Goal: Task Accomplishment & Management: Complete application form

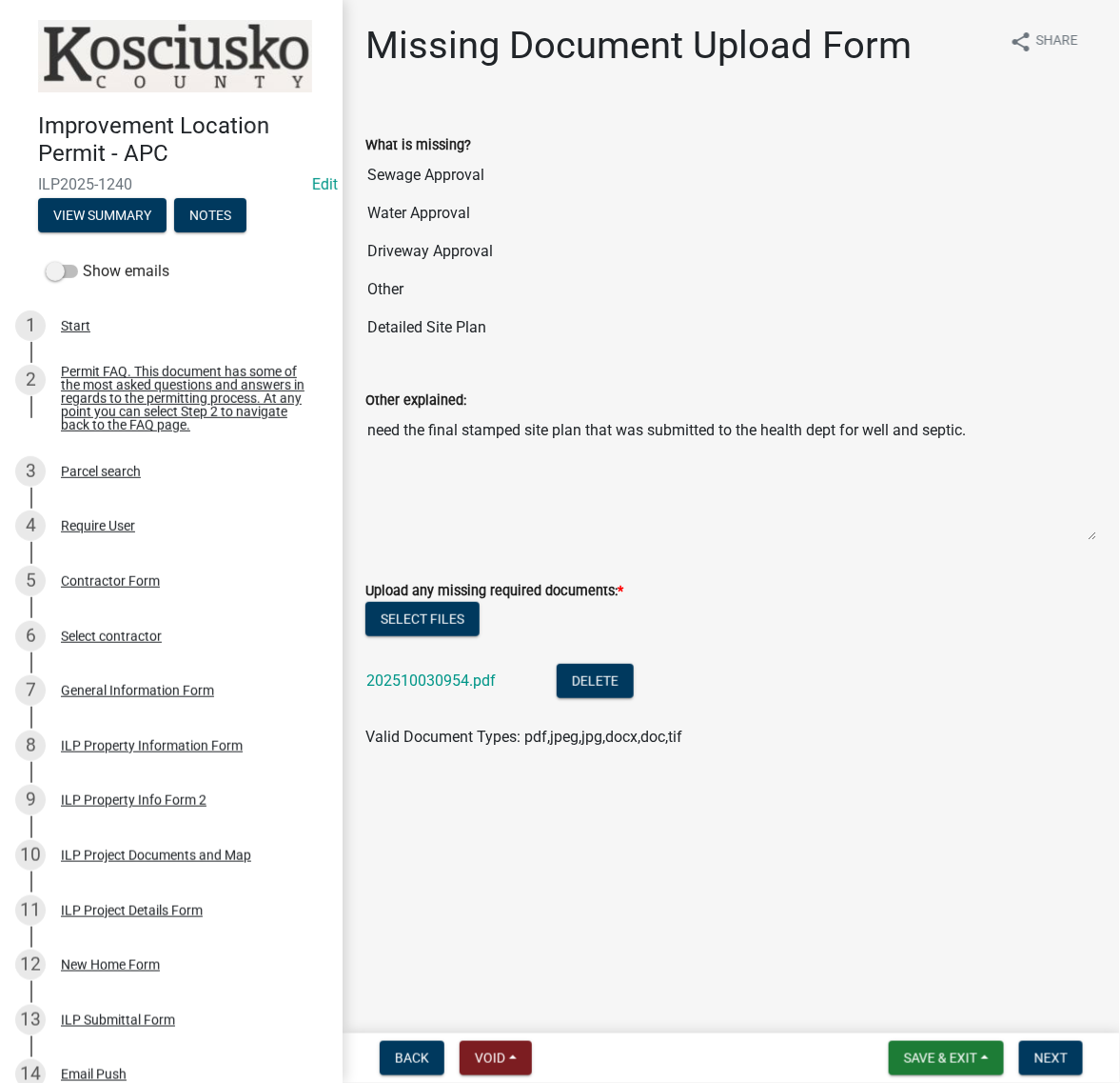
scroll to position [67, 0]
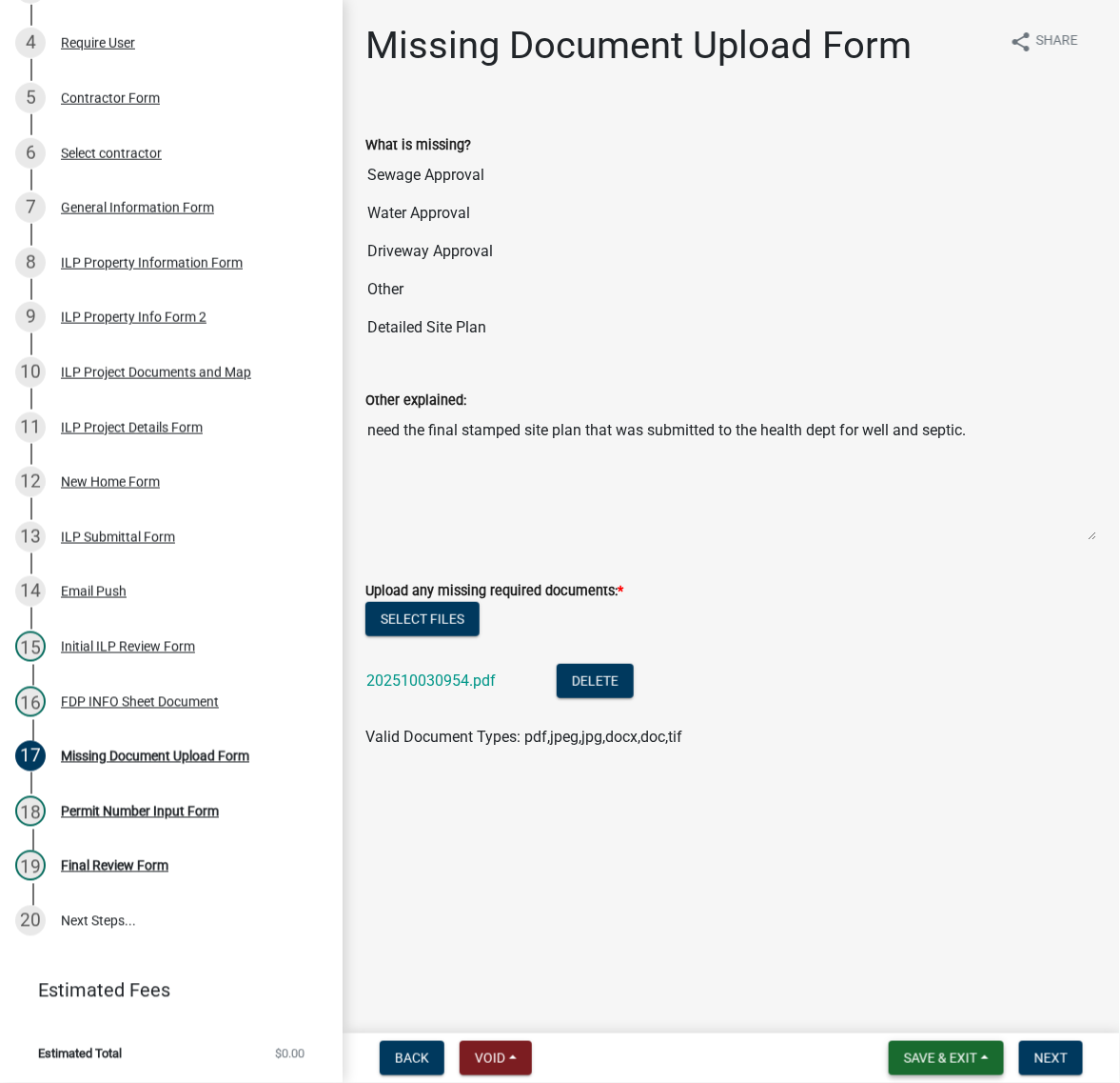
click at [904, 1054] on span "Save & Exit" at bounding box center [941, 1057] width 73 height 15
click at [852, 1005] on button "Save & Exit" at bounding box center [928, 1000] width 152 height 45
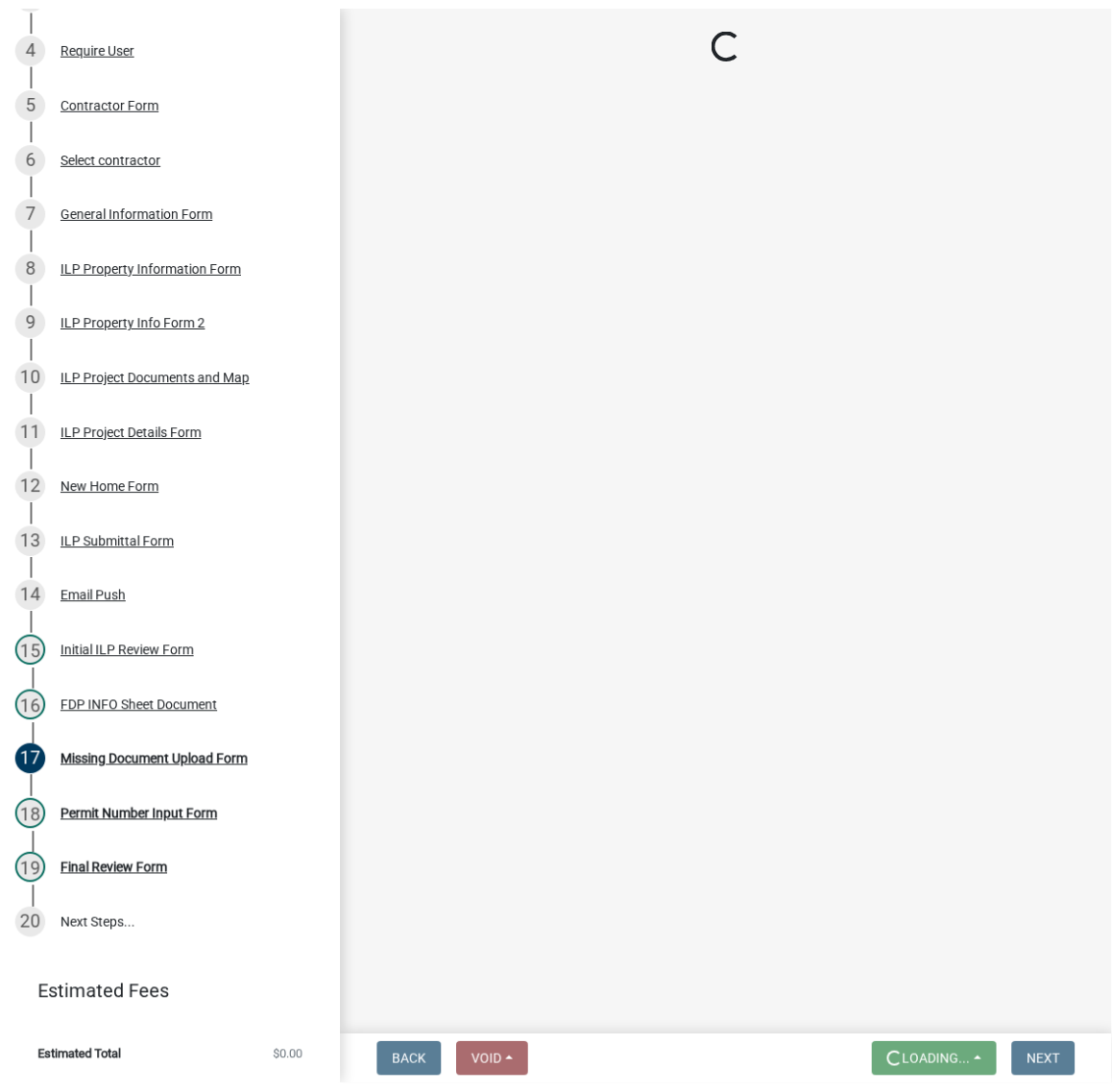
scroll to position [0, 0]
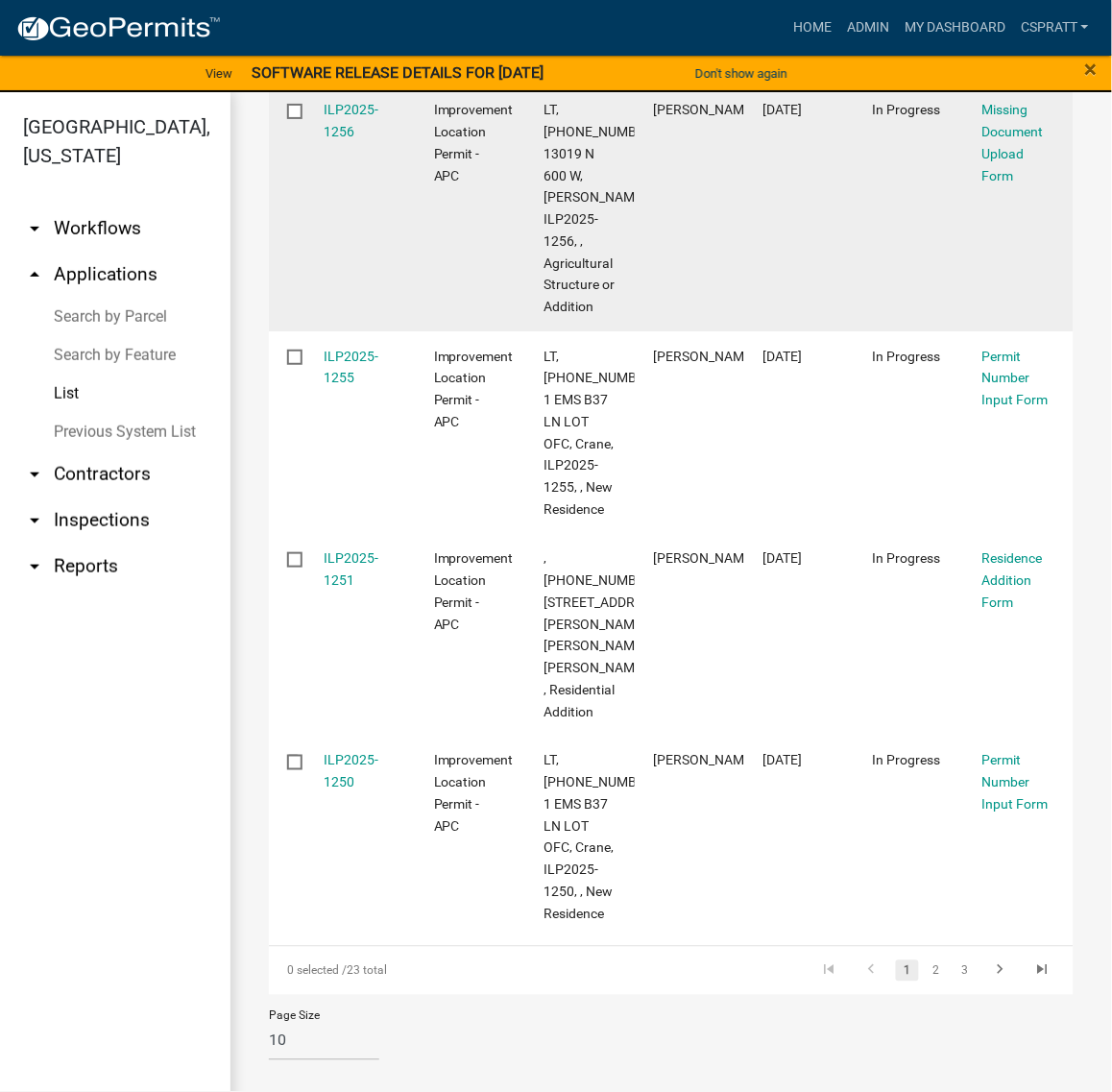
scroll to position [2075, 0]
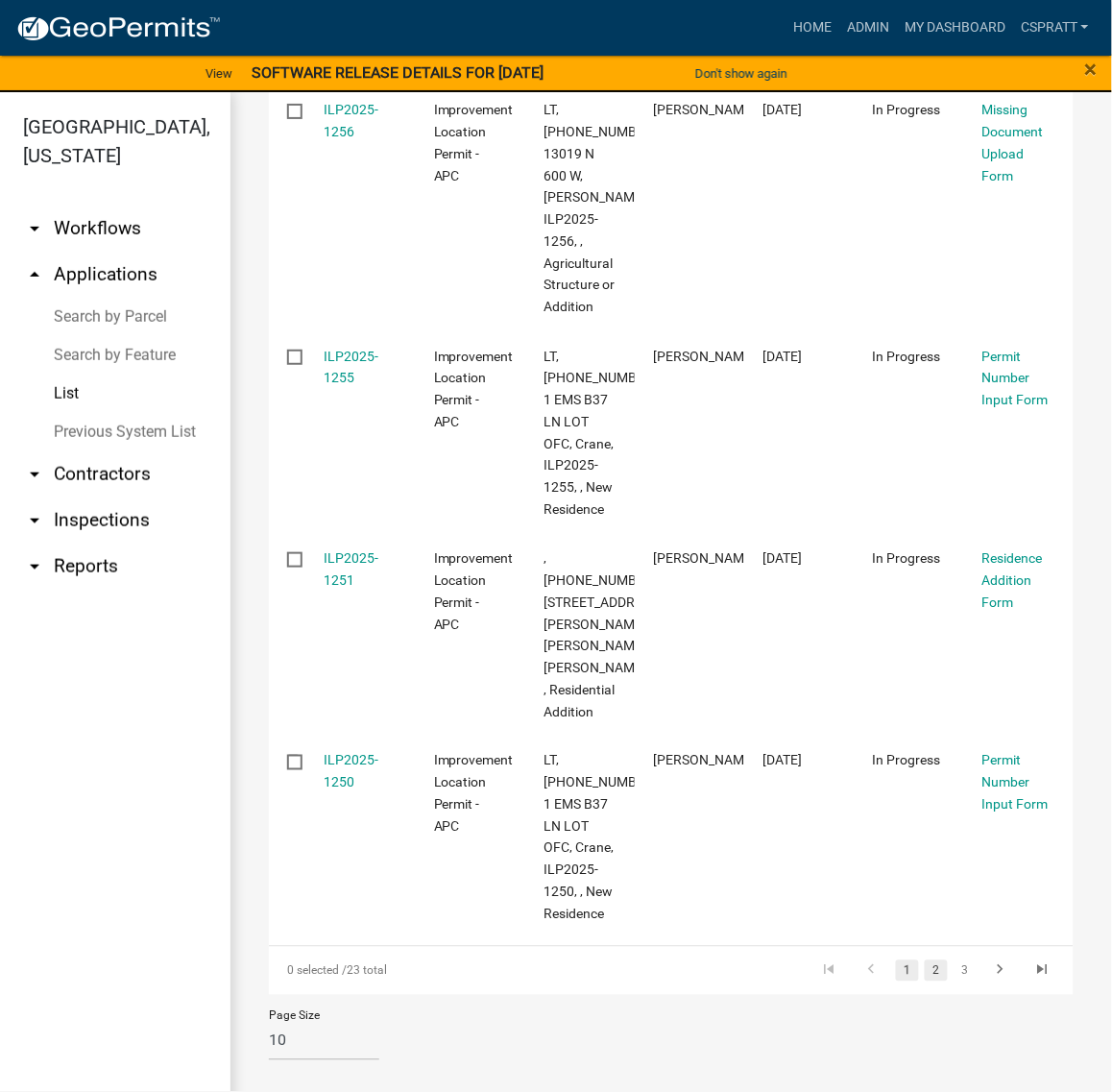
click at [930, 960] on link "2" at bounding box center [936, 970] width 23 height 21
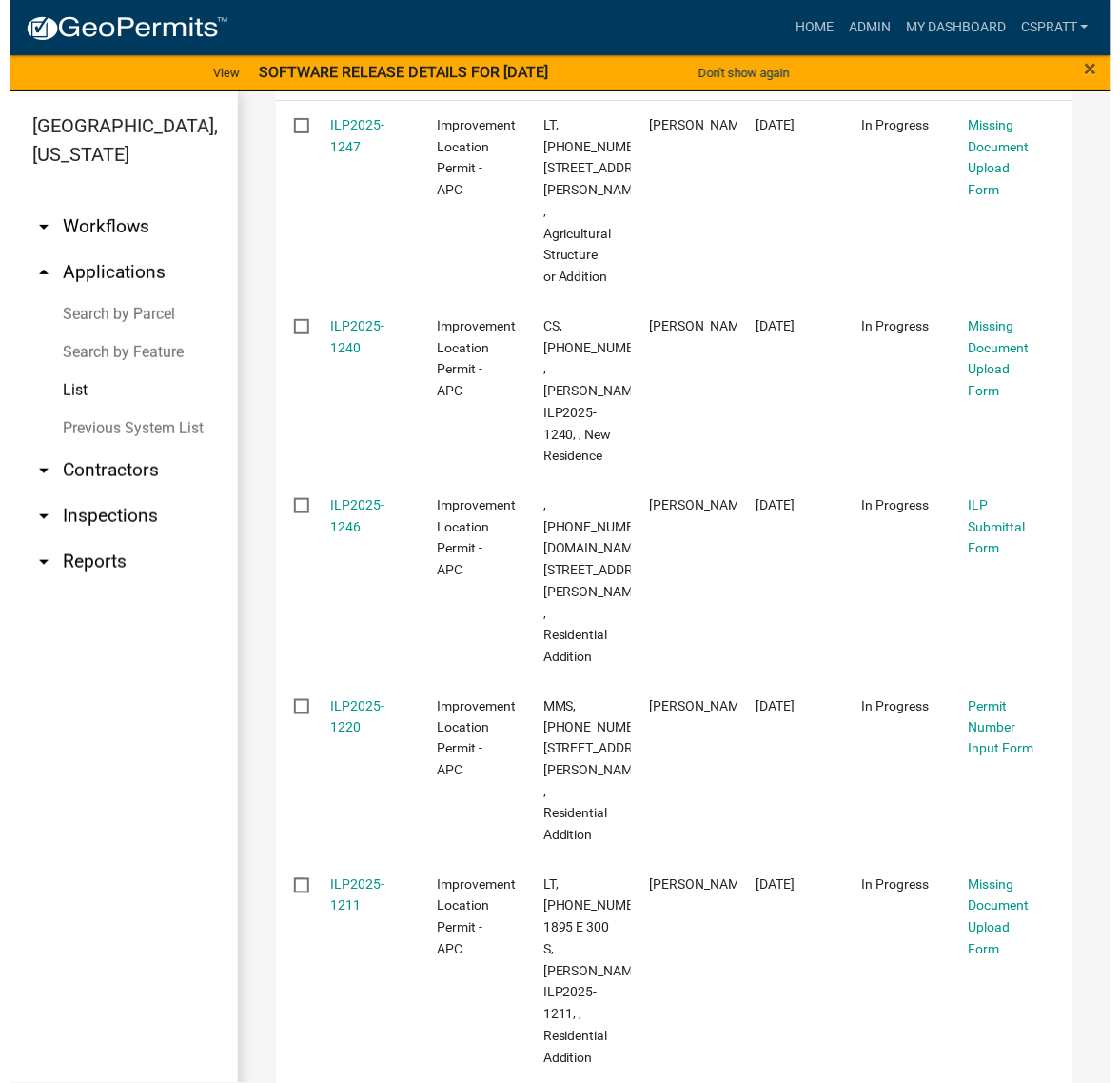
scroll to position [369, 0]
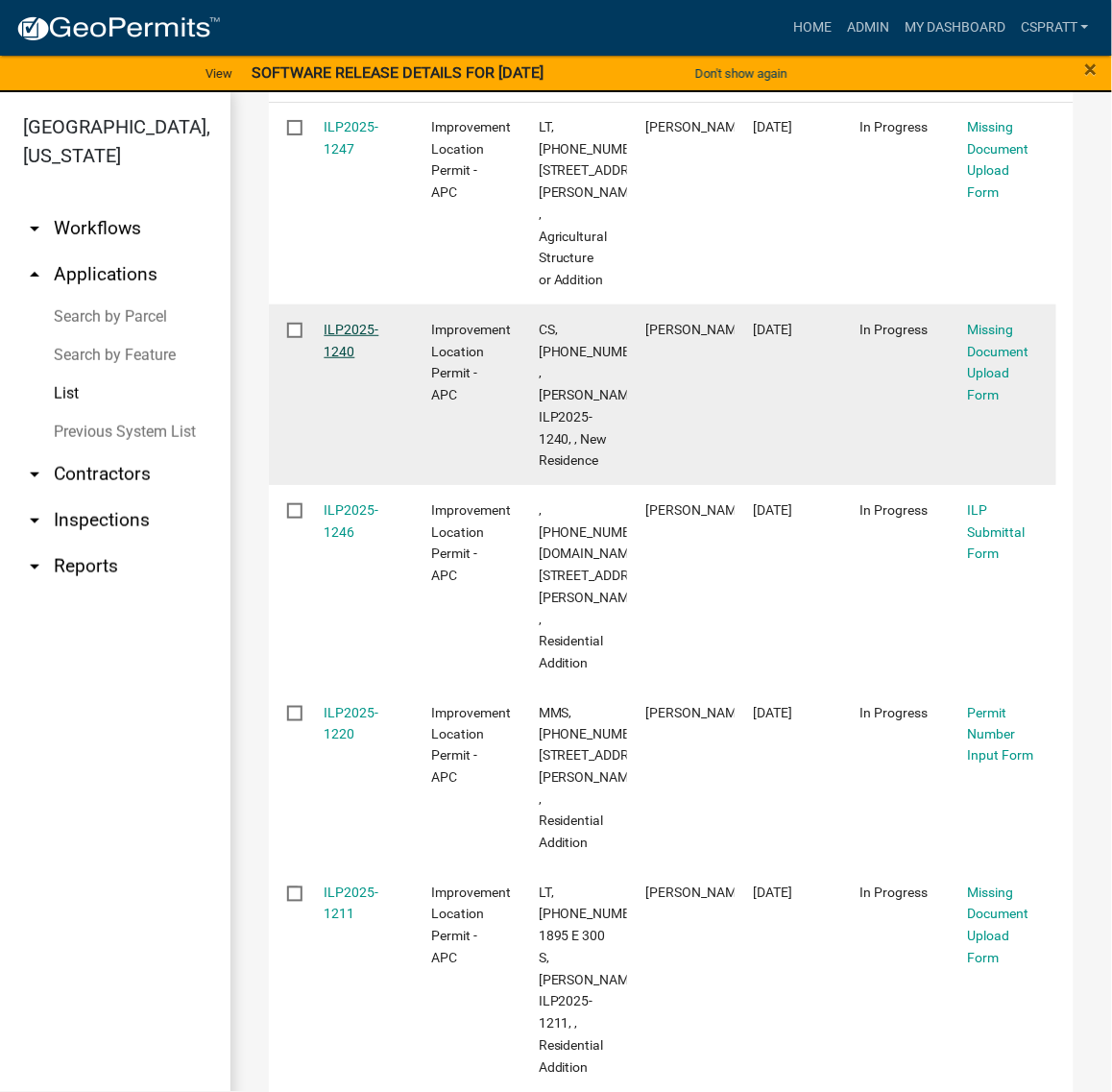
click at [375, 359] on link "ILP2025-1240" at bounding box center [351, 340] width 55 height 38
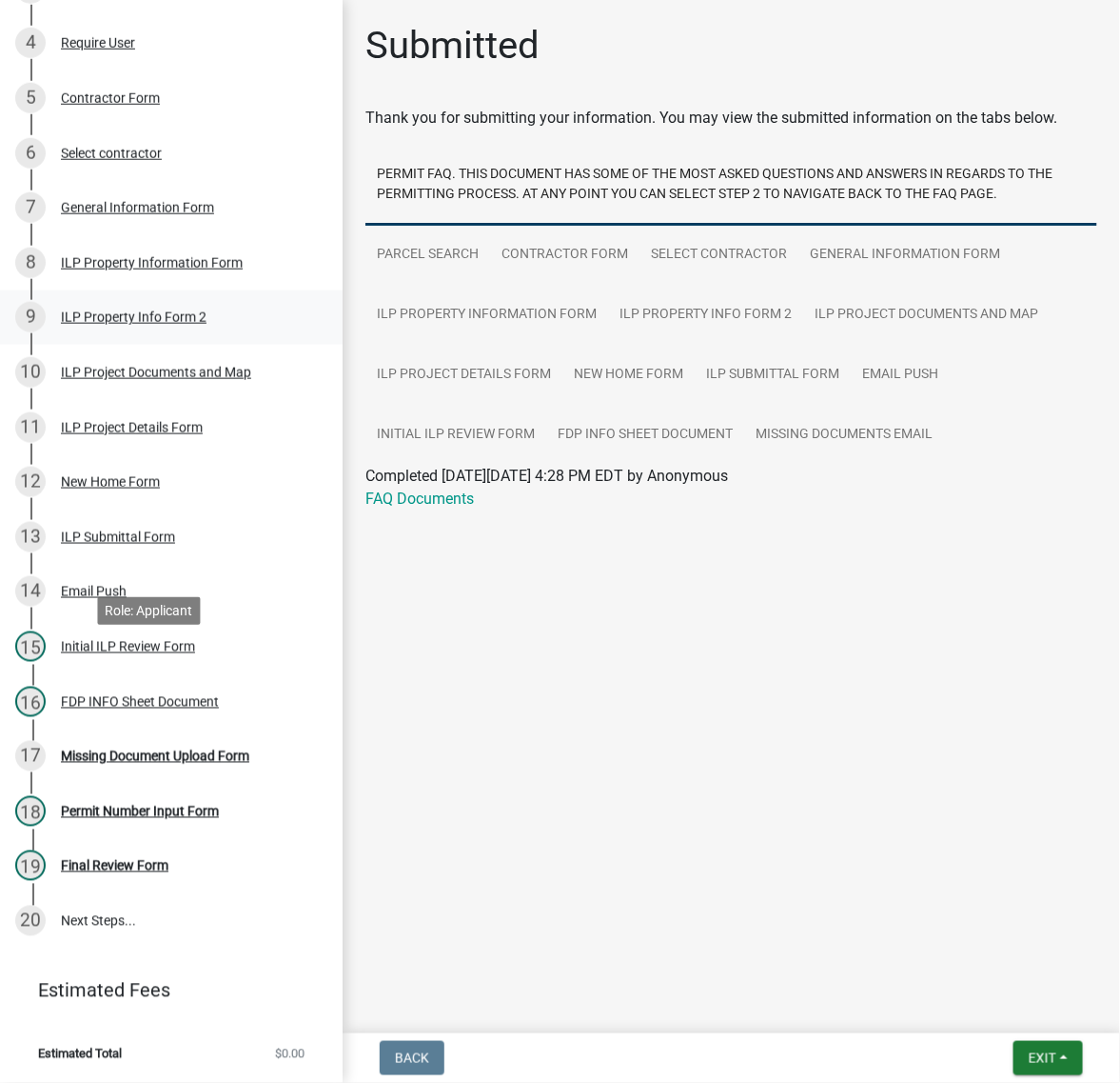
scroll to position [714, 0]
click at [126, 762] on div "Missing Document Upload Form" at bounding box center [155, 757] width 188 height 14
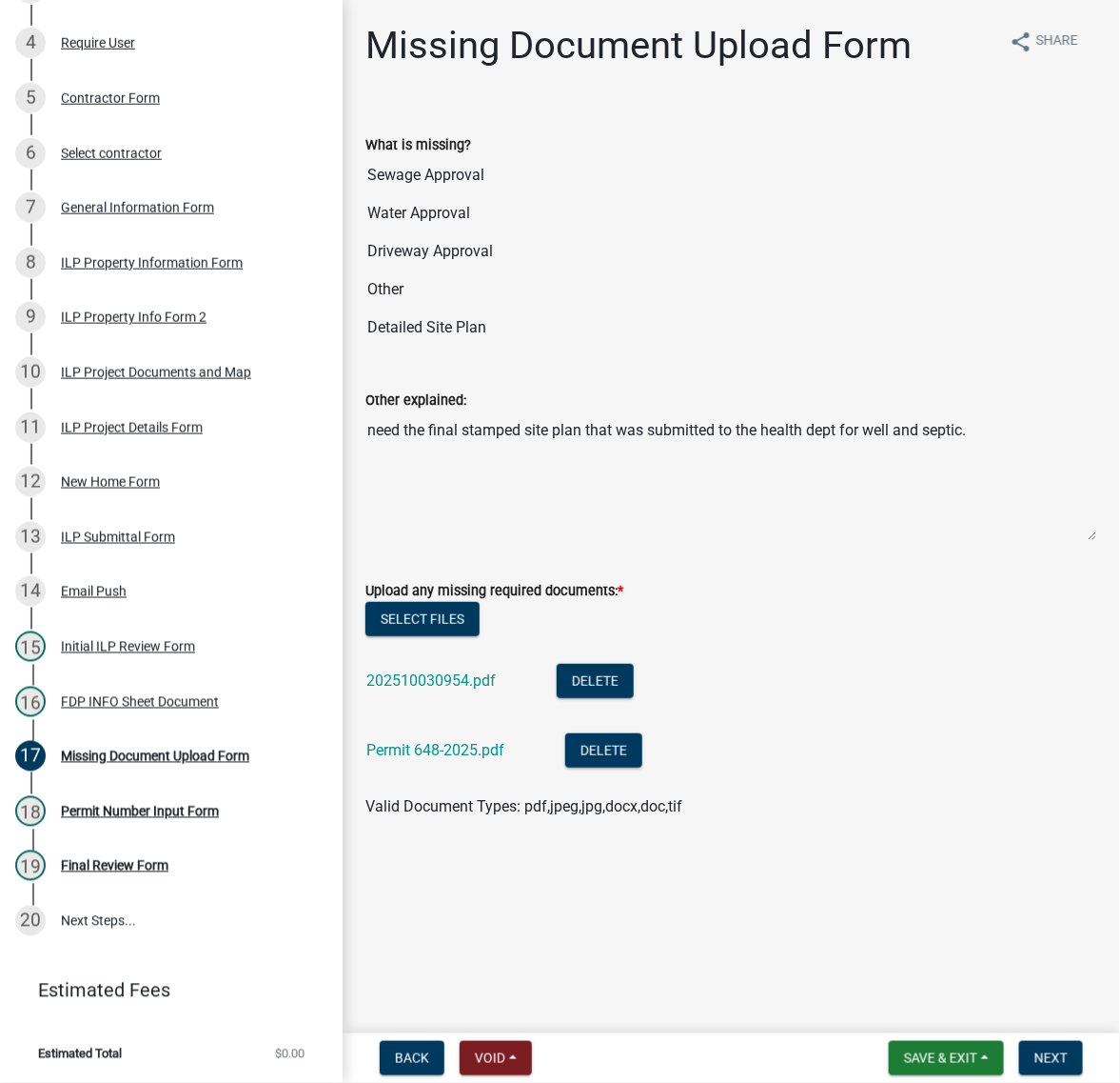
scroll to position [153, 0]
click at [921, 1050] on span "Save & Exit" at bounding box center [941, 1057] width 73 height 15
click at [876, 998] on button "Save & Exit" at bounding box center [928, 1000] width 152 height 45
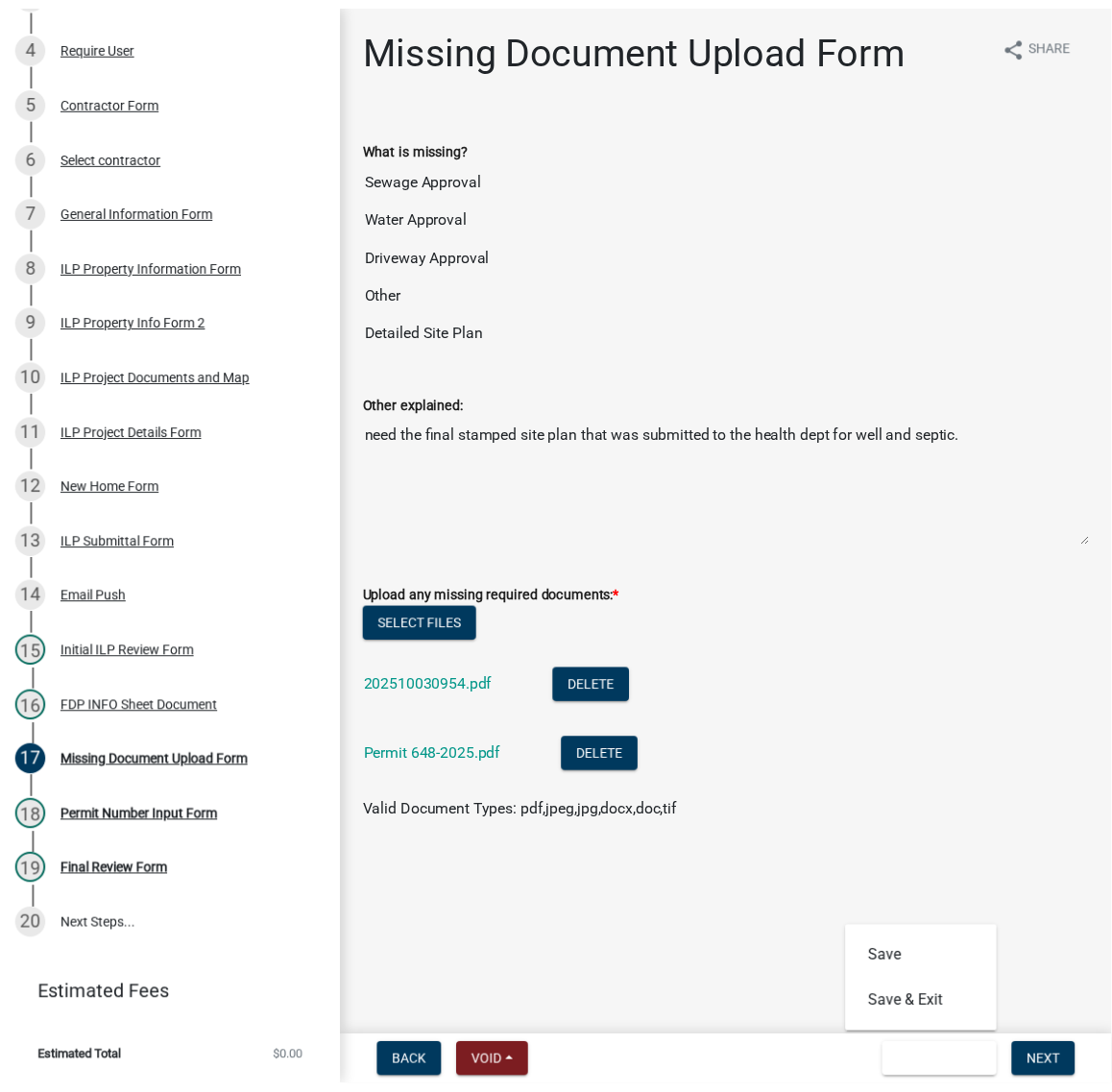
scroll to position [0, 0]
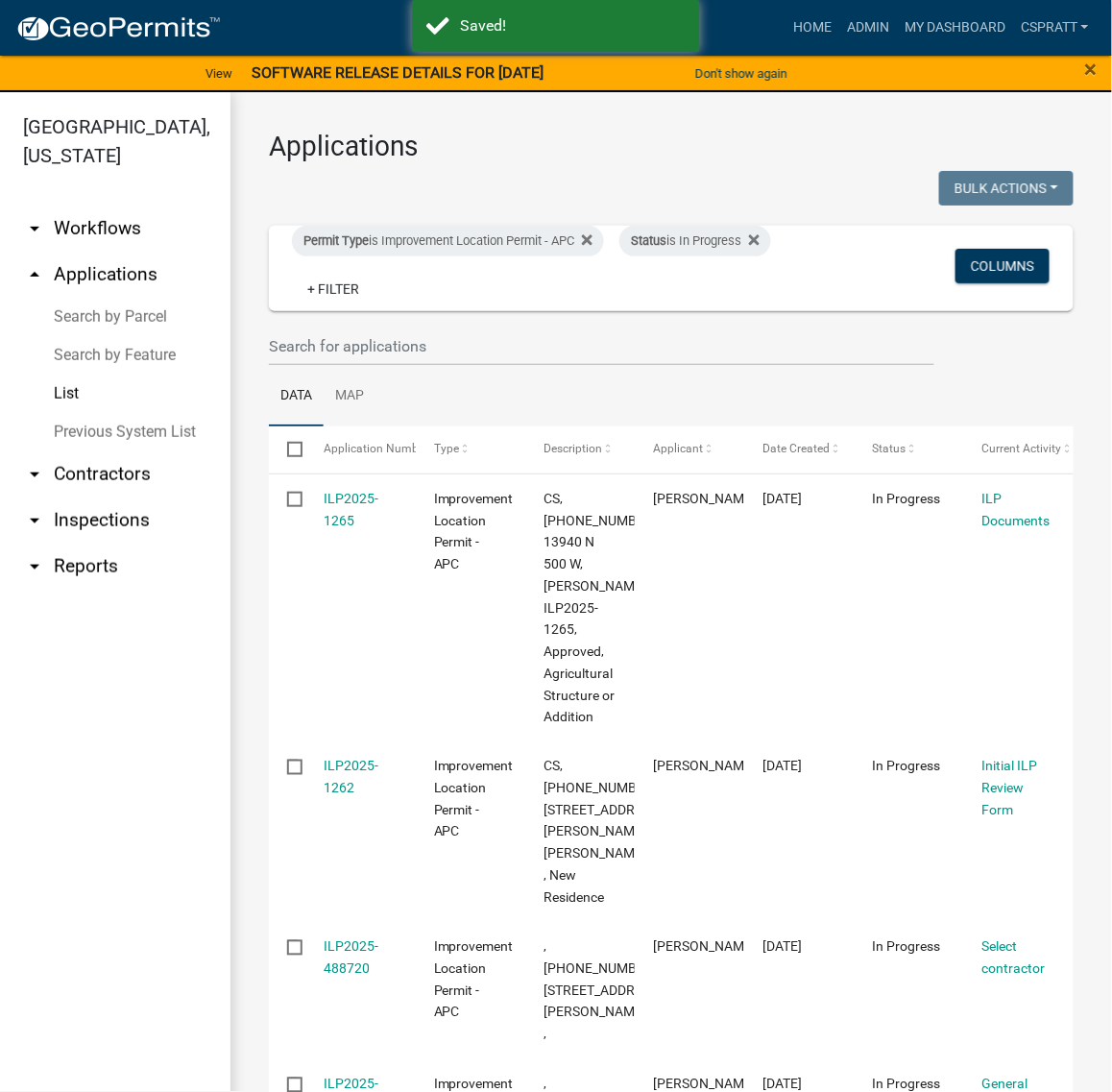
click at [647, 210] on div at bounding box center [463, 191] width 417 height 40
